Goal: Find specific page/section: Find specific page/section

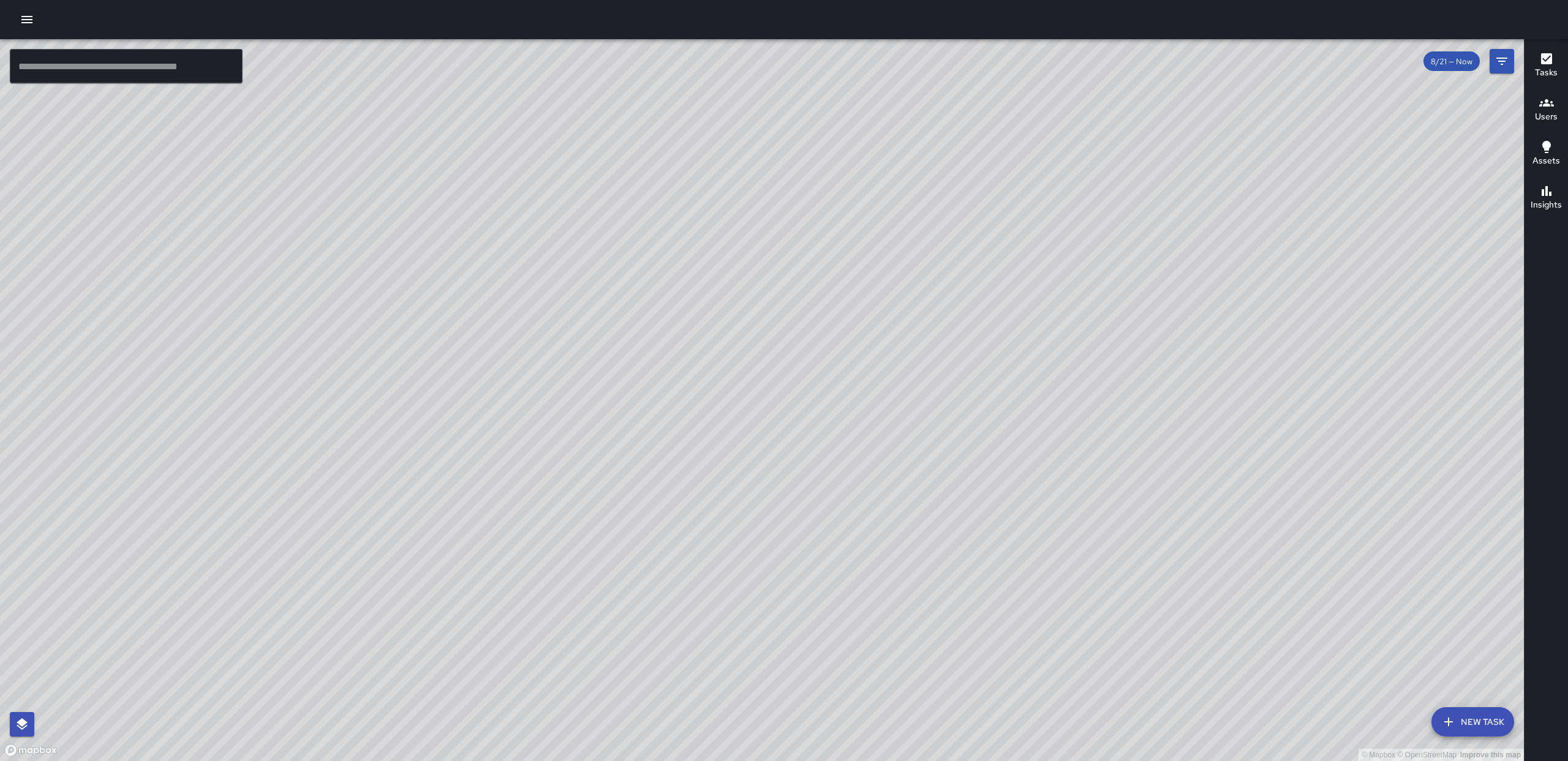
drag, startPoint x: 967, startPoint y: 423, endPoint x: 1021, endPoint y: 371, distance: 75.0
click at [915, 425] on div "© Mapbox © OpenStreetMap Improve this map" at bounding box center [762, 400] width 1525 height 721
drag, startPoint x: 1494, startPoint y: 61, endPoint x: 1495, endPoint y: 76, distance: 15.0
click at [1493, 62] on button "Filters" at bounding box center [1502, 61] width 25 height 24
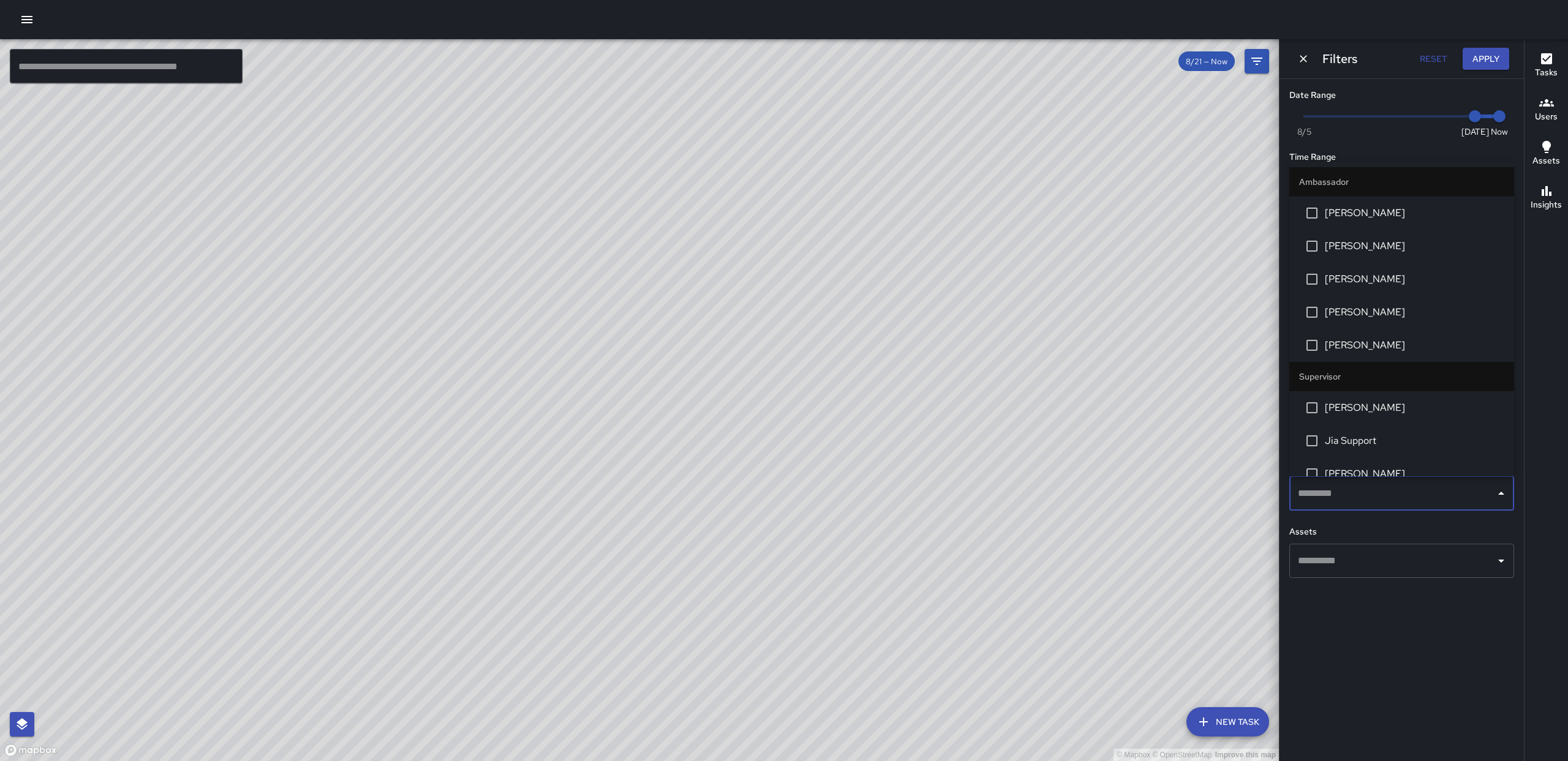
click at [1460, 497] on input "text" at bounding box center [1392, 493] width 195 height 23
click at [1390, 216] on span "[PERSON_NAME]" at bounding box center [1415, 213] width 179 height 15
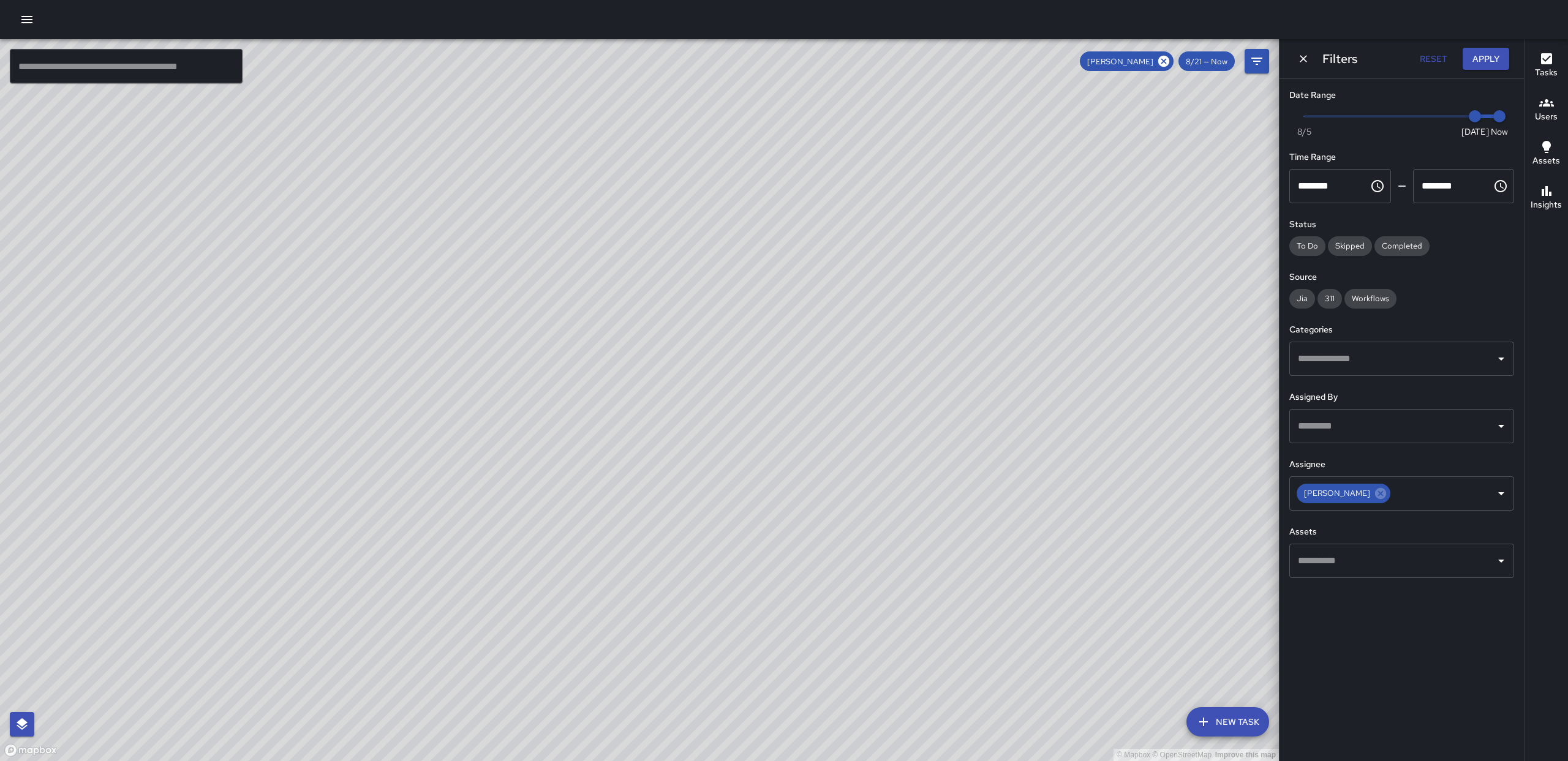
drag, startPoint x: 746, startPoint y: 344, endPoint x: 869, endPoint y: 366, distance: 125.0
click at [861, 364] on div "© Mapbox © OpenStreetMap Improve this map" at bounding box center [640, 400] width 1279 height 721
drag, startPoint x: 798, startPoint y: 405, endPoint x: 760, endPoint y: 550, distance: 149.9
click at [776, 594] on div "© Mapbox © OpenStreetMap Improve this map" at bounding box center [640, 400] width 1279 height 721
drag, startPoint x: 784, startPoint y: 450, endPoint x: 730, endPoint y: 530, distance: 96.5
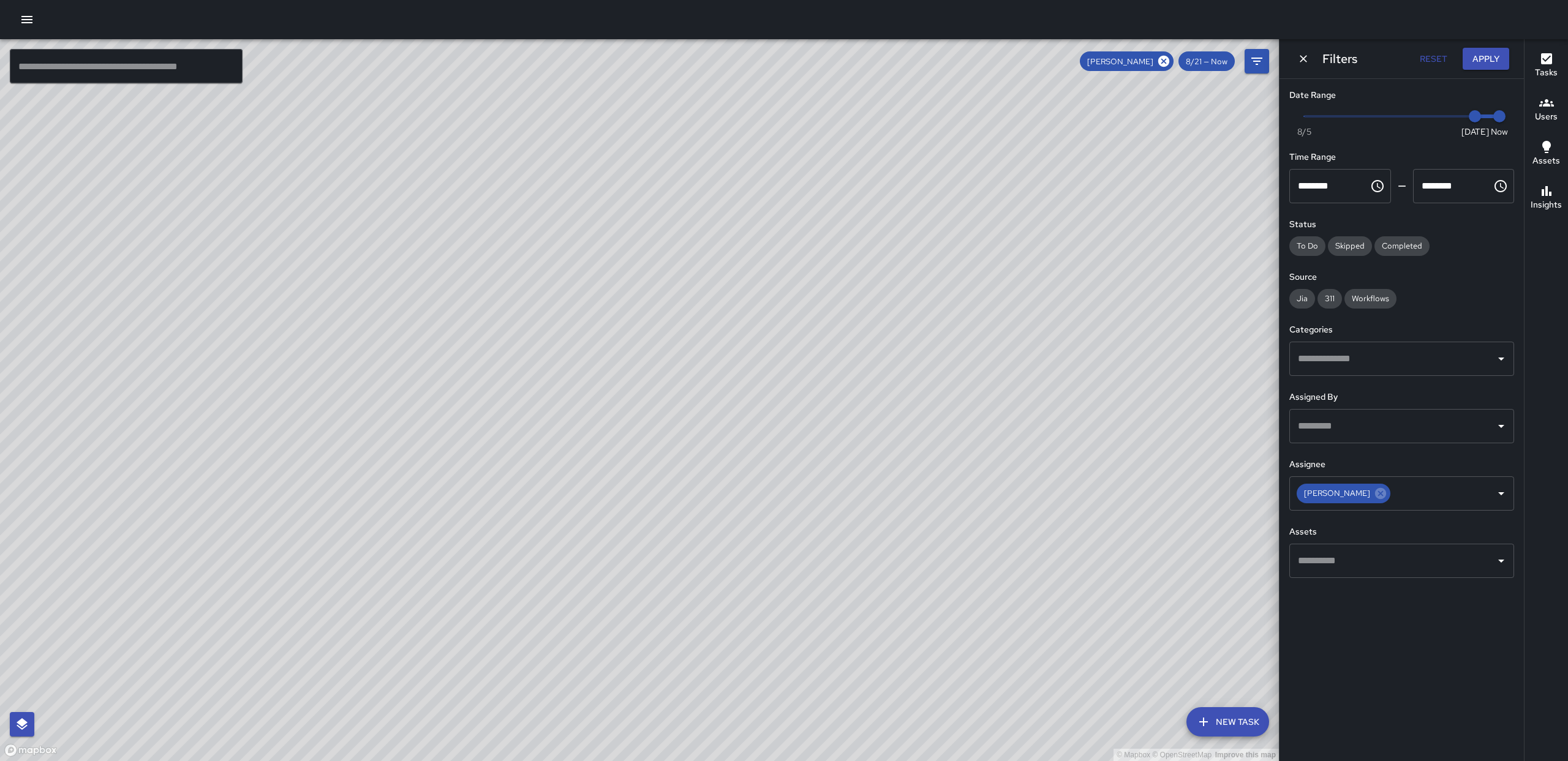
click at [730, 534] on div "© Mapbox © OpenStreetMap Improve this map" at bounding box center [640, 400] width 1279 height 721
drag, startPoint x: 730, startPoint y: 385, endPoint x: 709, endPoint y: 386, distance: 21.0
click at [713, 400] on div "© Mapbox © OpenStreetMap Improve this map" at bounding box center [640, 400] width 1279 height 721
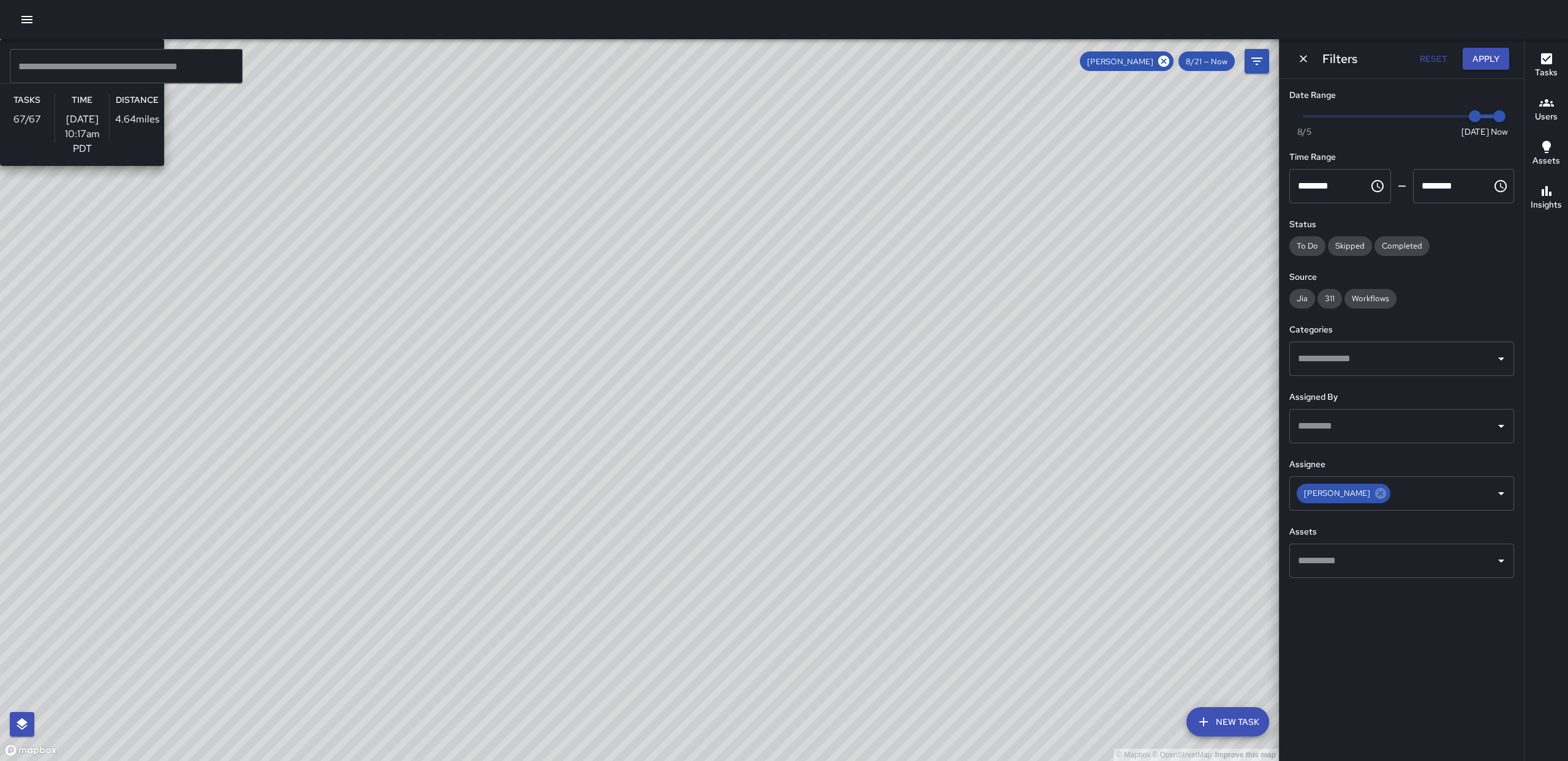
drag, startPoint x: 732, startPoint y: 435, endPoint x: 739, endPoint y: 409, distance: 26.9
click at [788, 303] on div "© Mapbox © OpenStreetMap Improve this map AE [PERSON_NAME] Ambassador Tasks 67 …" at bounding box center [640, 400] width 1279 height 721
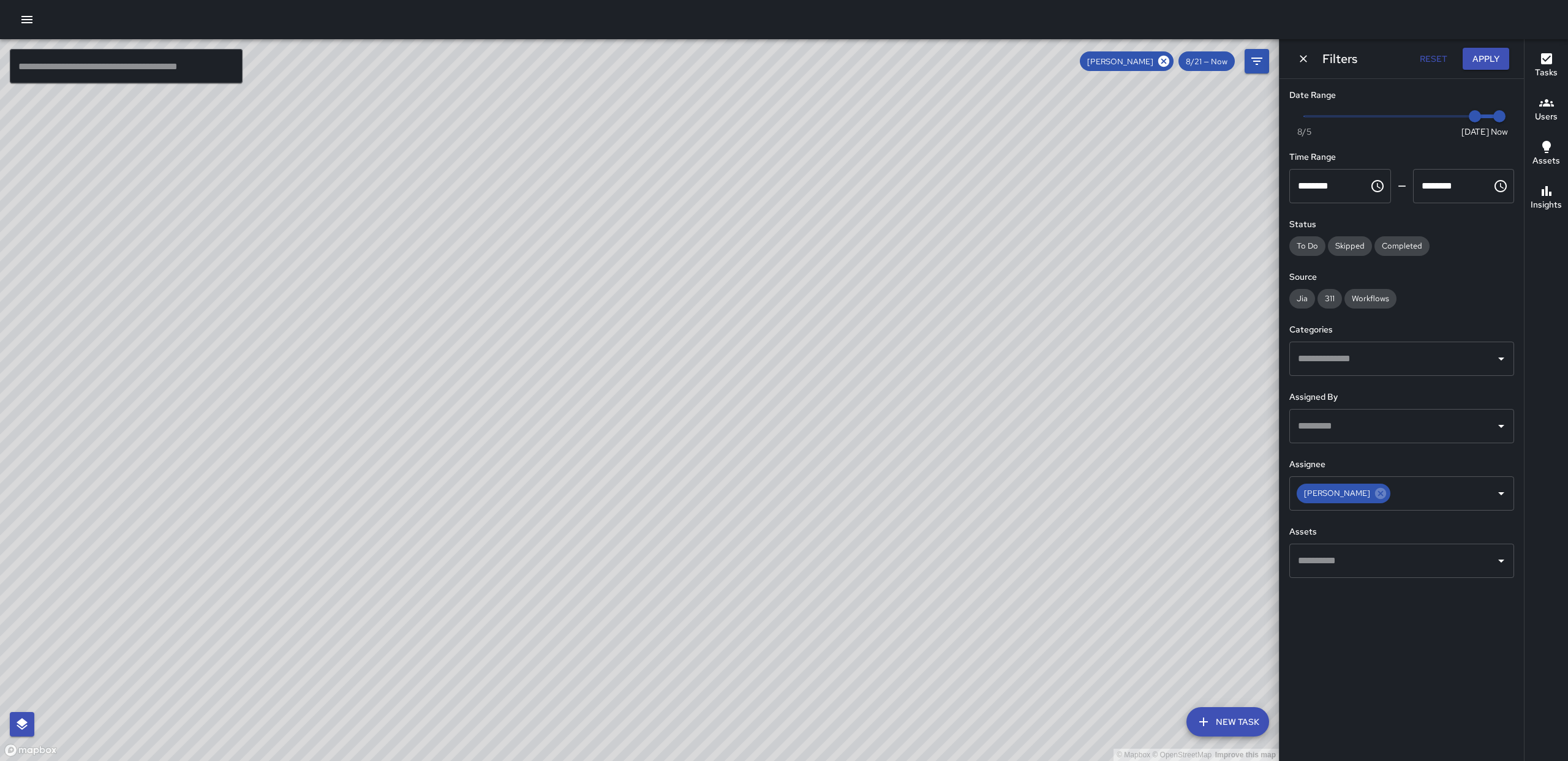
drag, startPoint x: 833, startPoint y: 508, endPoint x: 731, endPoint y: 448, distance: 118.3
click at [734, 439] on div "© Mapbox © OpenStreetMap Improve this map" at bounding box center [640, 400] width 1279 height 721
drag, startPoint x: 863, startPoint y: 718, endPoint x: 856, endPoint y: 642, distance: 76.3
click at [856, 642] on div "© Mapbox © OpenStreetMap Improve this map" at bounding box center [640, 400] width 1279 height 721
